Goal: Use online tool/utility: Utilize a website feature to perform a specific function

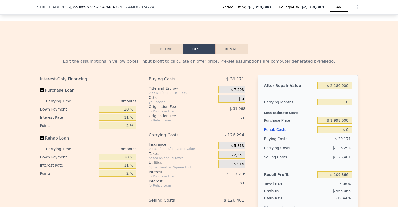
scroll to position [865, 0]
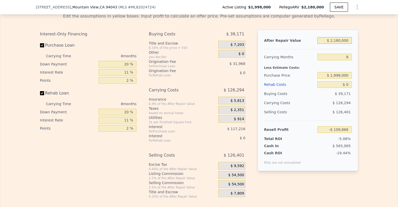
drag, startPoint x: 348, startPoint y: 41, endPoint x: 314, endPoint y: 41, distance: 33.9
click at [309, 41] on div "After Repair Value $ 2,180,000" at bounding box center [308, 40] width 88 height 9
type input "$ 2"
type input "-$ 2,158,200"
type input "$ 21"
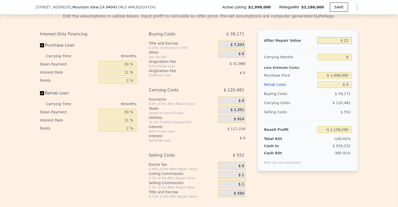
type input "-$ 2,158,183"
type input "$ 210"
type input "-$ 2,158,005"
type input "$ 2,100"
type input "-$ 2,156,230"
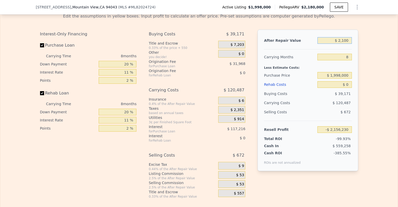
type input "$ 21,000"
type input "-$ 2,138,470"
type input "$ 210,000"
type input "-$ 1,960,885"
type input "$ 2,100,000"
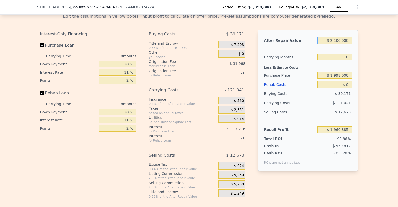
type input "-$ 185,035"
type input "$ 2,100,000"
drag, startPoint x: 128, startPoint y: 65, endPoint x: 121, endPoint y: 65, distance: 6.4
click at [121, 65] on input "20 %" at bounding box center [118, 64] width 38 height 7
type input "1 %"
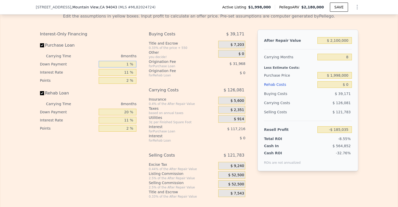
type input "-$ 220,467"
type input "10 %"
type input "-$ 203,687"
type input "1 %"
type input "-$ 220,467"
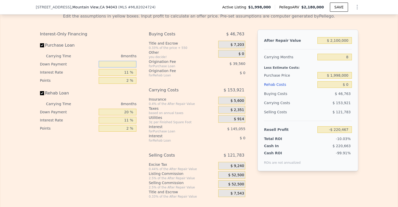
type input "9 %"
type input "-$ 205,551"
click at [131, 72] on input "11 %" at bounding box center [118, 72] width 38 height 7
drag, startPoint x: 129, startPoint y: 63, endPoint x: 122, endPoint y: 63, distance: 7.7
click at [122, 63] on div "9 %" at bounding box center [118, 64] width 38 height 8
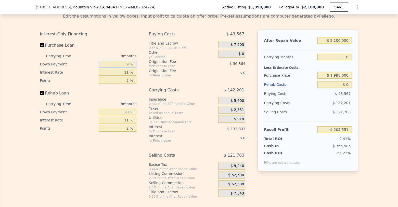
drag, startPoint x: 126, startPoint y: 65, endPoint x: 123, endPoint y: 65, distance: 3.3
click at [123, 65] on input "9 %" at bounding box center [118, 64] width 38 height 7
type input "1 %"
type input "-$ 220,467"
type input "10 %"
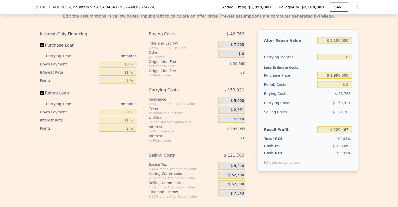
type input "-$ 203,687"
type input "10 %"
drag, startPoint x: 131, startPoint y: 76, endPoint x: 119, endPoint y: 76, distance: 11.7
click at [119, 76] on input "11 %" at bounding box center [118, 72] width 38 height 7
type input "1 %"
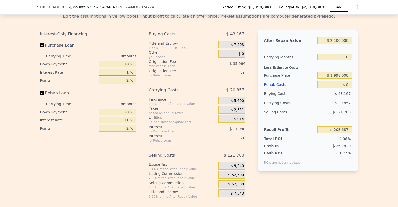
type input "-$ 83,807"
type input "10 %"
type input "-$ 191,695"
type input "10 %"
drag, startPoint x: 128, startPoint y: 83, endPoint x: 114, endPoint y: 83, distance: 14.0
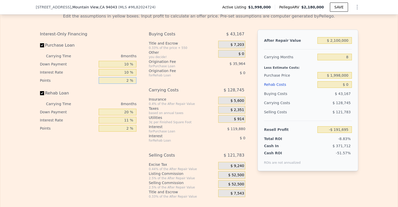
click at [114, 83] on input "2 %" at bounding box center [118, 80] width 38 height 7
type input "0 %"
type input "-$ 155,731"
type input "1 %"
type input "-$ 173,713"
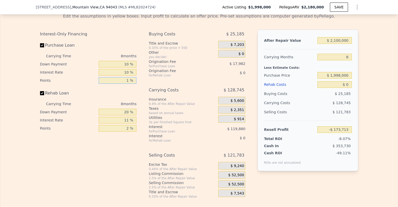
type input "1 %"
drag, startPoint x: 127, startPoint y: 113, endPoint x: 115, endPoint y: 113, distance: 12.5
click at [115, 113] on input "20 %" at bounding box center [118, 112] width 38 height 7
type input "0 %"
drag, startPoint x: 128, startPoint y: 122, endPoint x: 122, endPoint y: 122, distance: 5.6
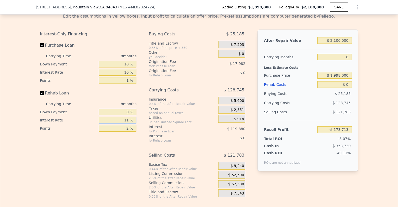
click at [122, 122] on input "11 %" at bounding box center [118, 120] width 38 height 7
type input "10 %"
click at [132, 133] on div "2 %" at bounding box center [118, 128] width 38 height 8
drag, startPoint x: 129, startPoint y: 131, endPoint x: 122, endPoint y: 131, distance: 7.4
click at [122, 131] on input "2 %" at bounding box center [118, 128] width 38 height 7
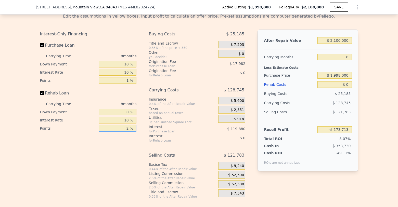
type input "1 %"
type input "0 %"
click at [136, 151] on div "Interest-Only Financing Purchase Loan Carrying Time 8 months Down Payment 10 % …" at bounding box center [90, 114] width 101 height 169
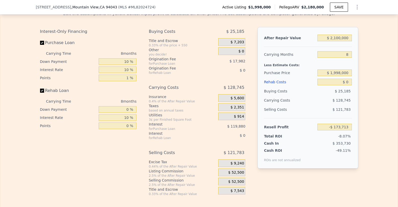
click at [219, 173] on div "$ 52,500" at bounding box center [231, 173] width 27 height 8
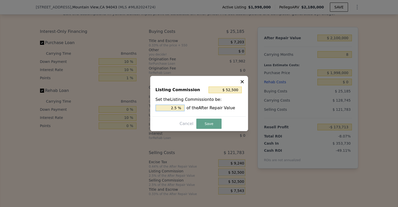
drag, startPoint x: 180, startPoint y: 110, endPoint x: 167, endPoint y: 109, distance: 12.3
click at [167, 109] on input "2.5 %" at bounding box center [170, 108] width 29 height 7
type input "$ 21,000"
type input "1.0 %"
click at [220, 126] on button "Save" at bounding box center [208, 124] width 25 height 10
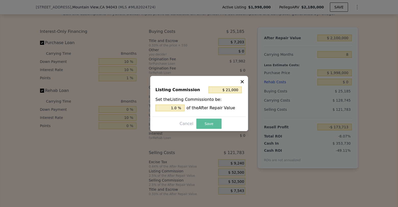
type input "-$ 142,213"
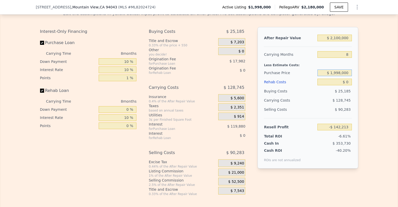
click at [309, 75] on input "$ 1,998,000" at bounding box center [335, 73] width 34 height 7
drag, startPoint x: 347, startPoint y: 41, endPoint x: 333, endPoint y: 41, distance: 13.8
click at [309, 41] on input "$ 2,100,000" at bounding box center [335, 38] width 34 height 7
type input "$ 28"
type input "-$ 2,146,853"
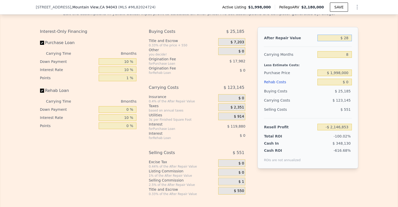
type input "$ 280"
type input "-$ 2,146,613"
type input "$ 2,800"
type input "-$ 2,144,206"
type input "$ 28,000"
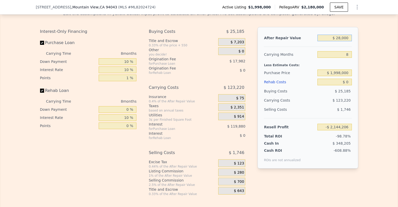
type input "-$ 2,120,151"
type input "$ 280,000"
type input "-$ 1,879,591"
type input "$ 2,800,000"
type input "$ 526,009"
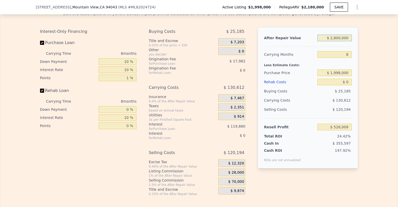
type input "$ 2,800,000"
drag, startPoint x: 347, startPoint y: 57, endPoint x: 343, endPoint y: 57, distance: 3.6
click at [309, 57] on input "8" at bounding box center [335, 54] width 34 height 7
type input "1"
type input "$ 640,295"
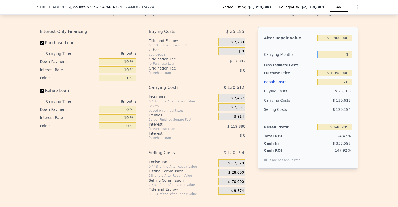
type input "10"
type input "$ 493,358"
type input "10"
click at [309, 85] on input "$ 0" at bounding box center [335, 82] width 34 height 7
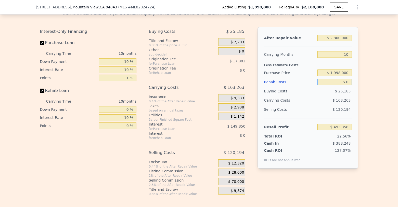
type input "$ 3"
type input "$ 493,355"
type input "$ 37"
type input "$ 493,321"
type input "$ 375"
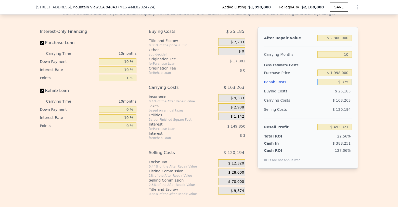
type input "$ 492,953"
type input "$ 3,750"
type input "$ 489,298"
type input "$ 37,500"
type input "$ 452,728"
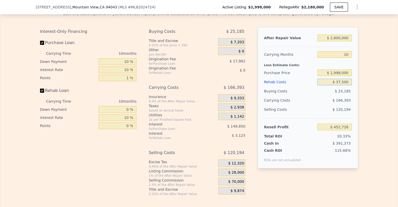
type input "$ 375,000"
type input "$ 87,108"
type input "$ 375,000"
click at [309, 154] on div "Edit the assumptions in yellow boxes. Input profit to calculate an offer price.…" at bounding box center [199, 102] width 398 height 190
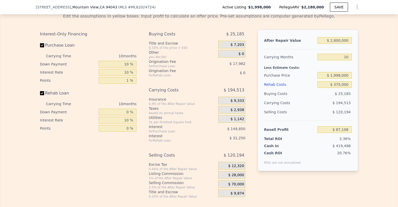
scroll to position [866, 0]
